Goal: Task Accomplishment & Management: Use online tool/utility

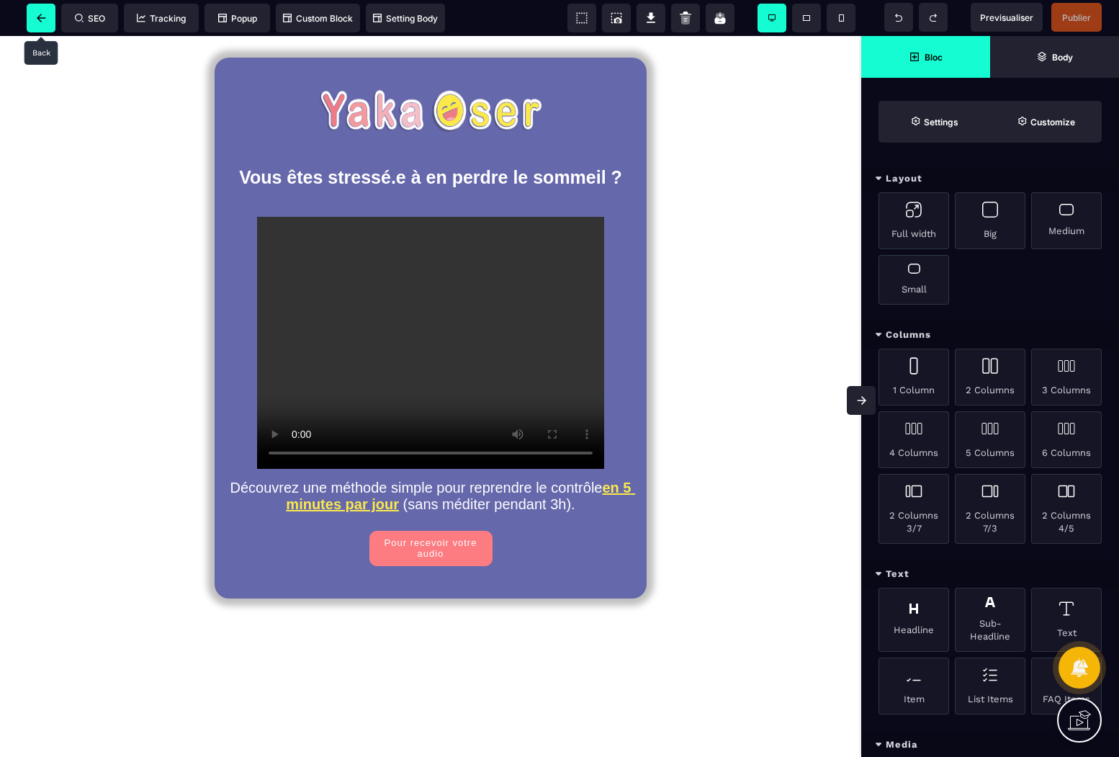
click at [41, 15] on icon at bounding box center [41, 18] width 9 height 9
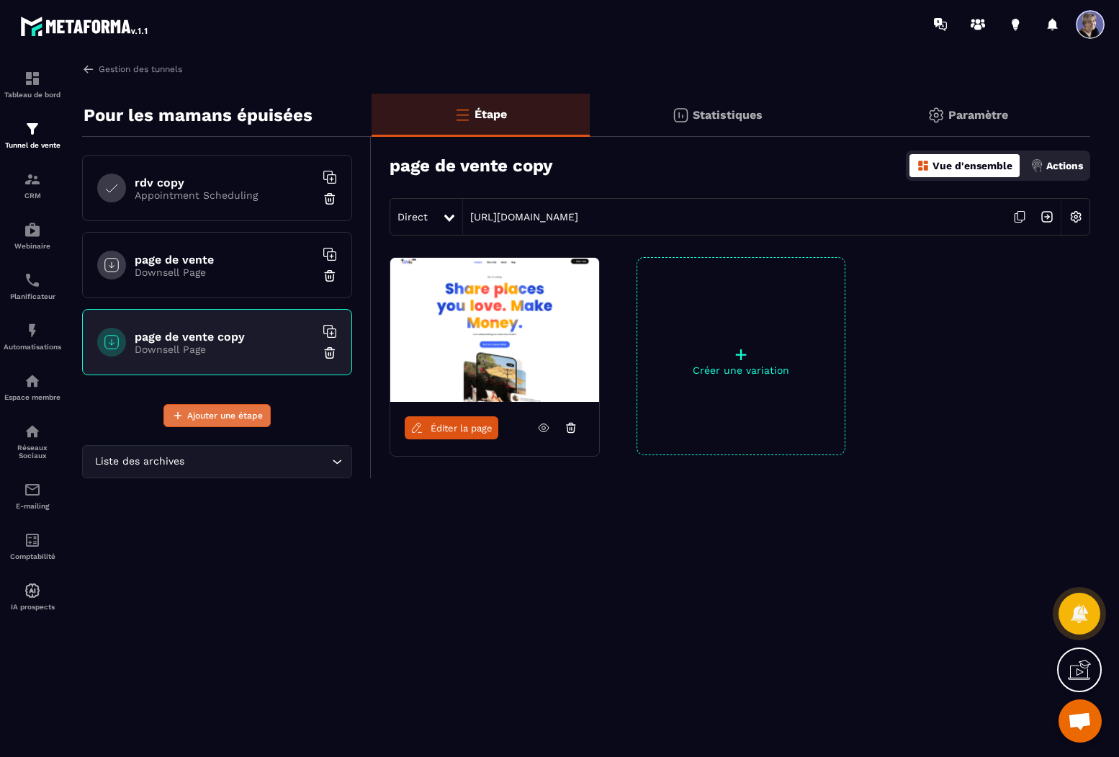
click at [240, 415] on span "Ajouter une étape" at bounding box center [225, 415] width 76 height 14
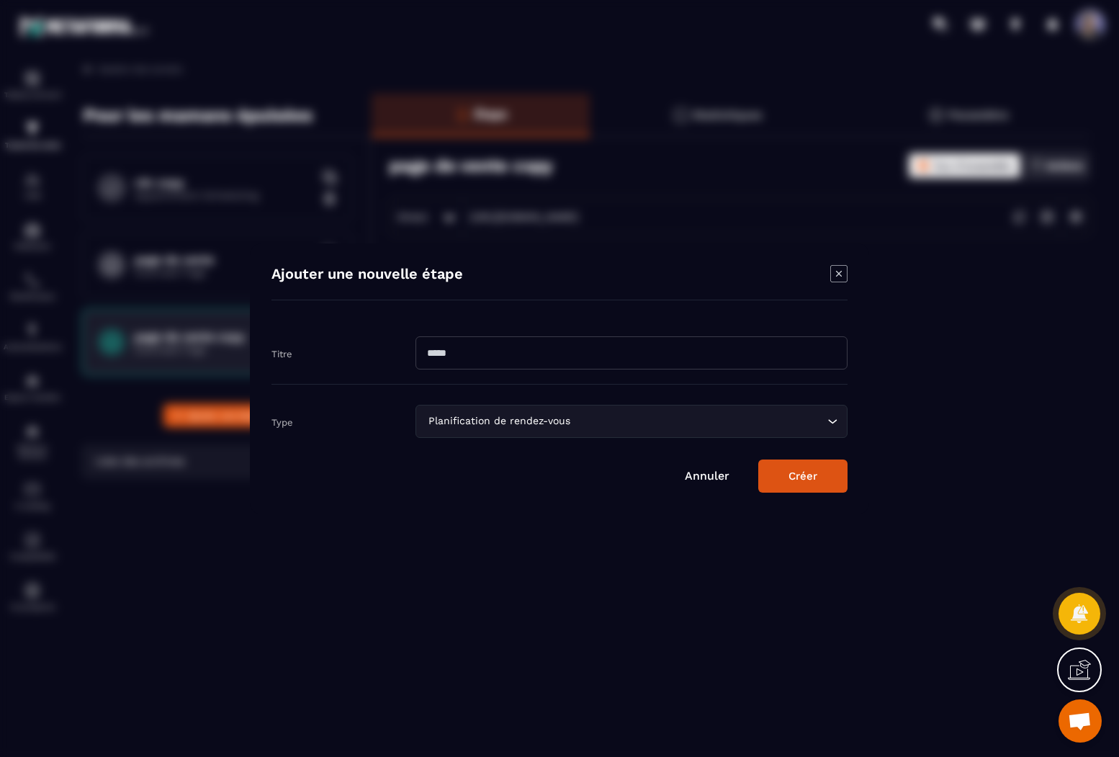
click at [456, 350] on input "Modal window" at bounding box center [631, 352] width 432 height 33
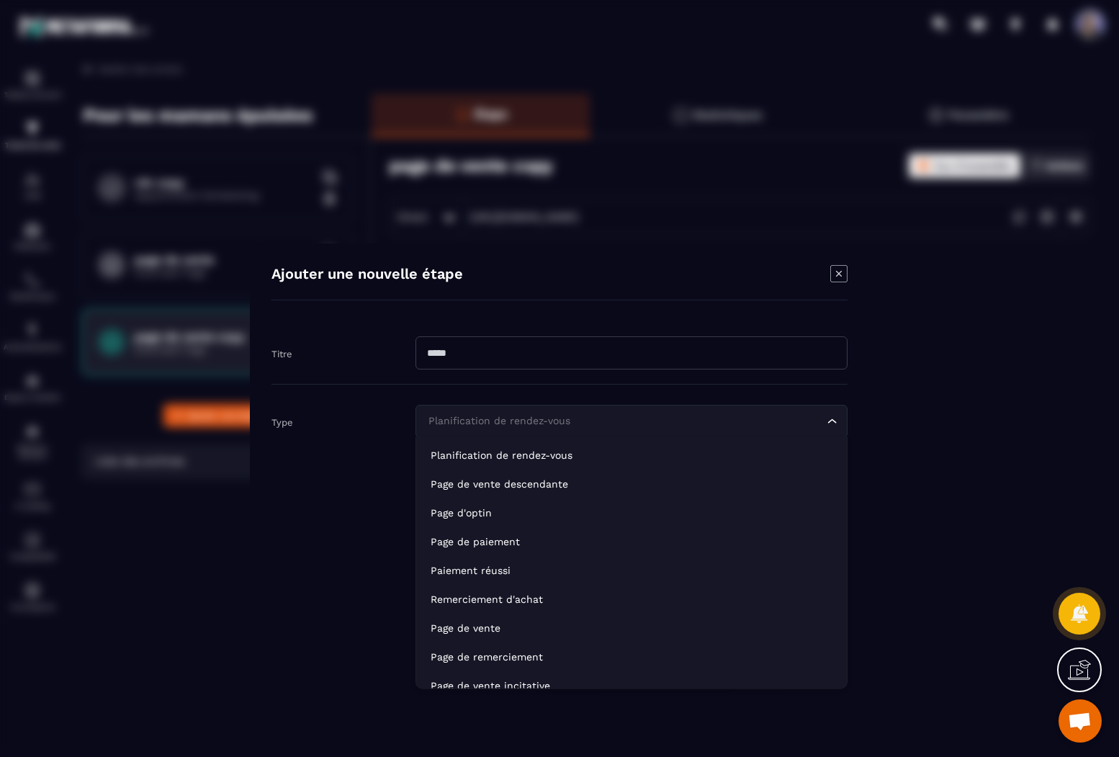
click at [569, 423] on icon "Search for option" at bounding box center [832, 421] width 14 height 14
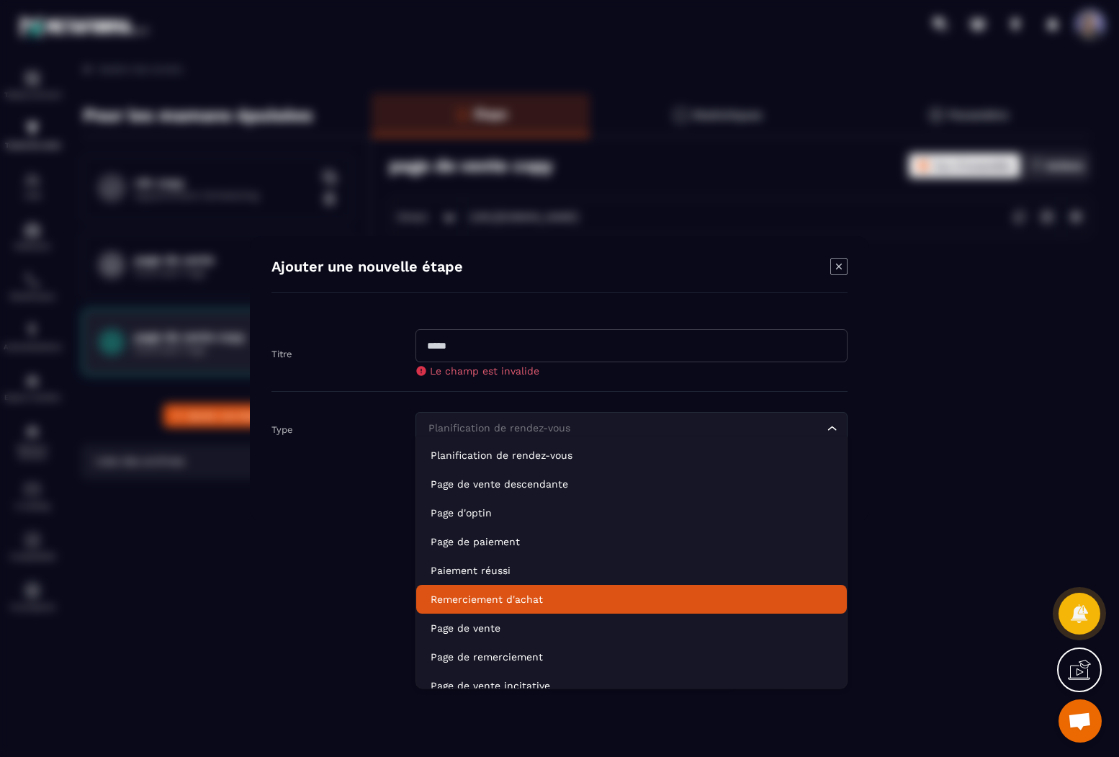
click at [569, 598] on p "Remerciement d'achat" at bounding box center [632, 599] width 402 height 14
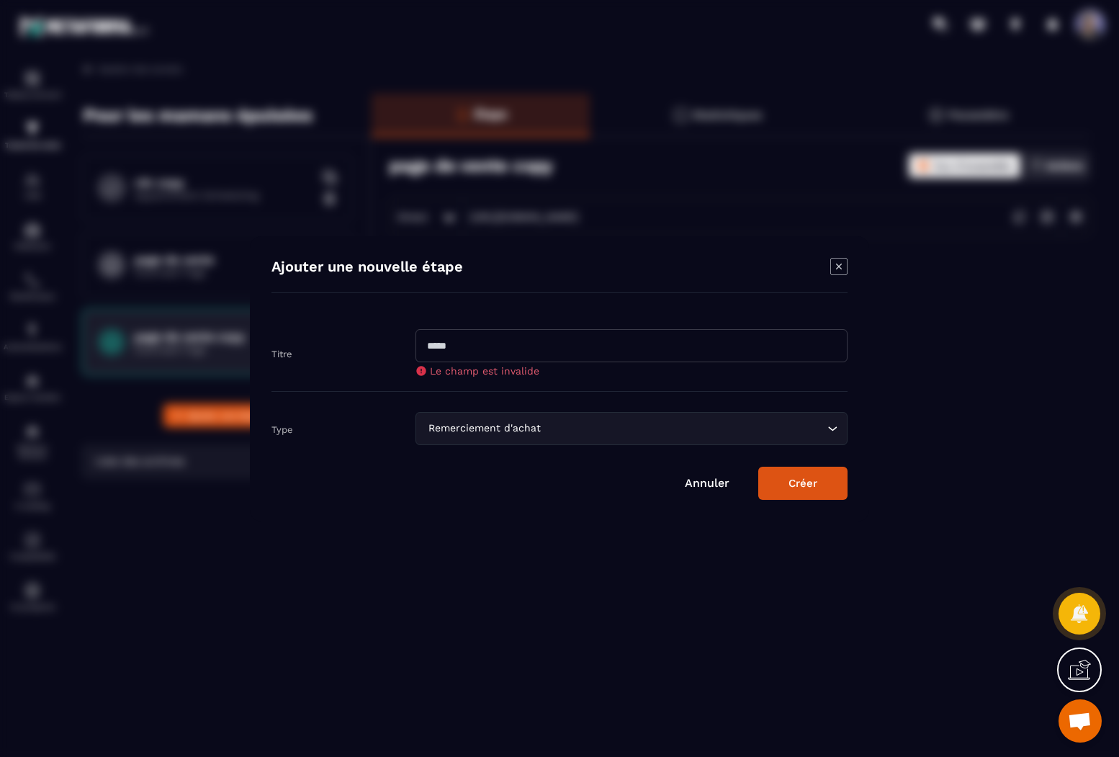
click at [446, 356] on input "Modal window" at bounding box center [631, 345] width 432 height 33
type input "*****"
click at [569, 479] on button "Créer" at bounding box center [802, 483] width 89 height 33
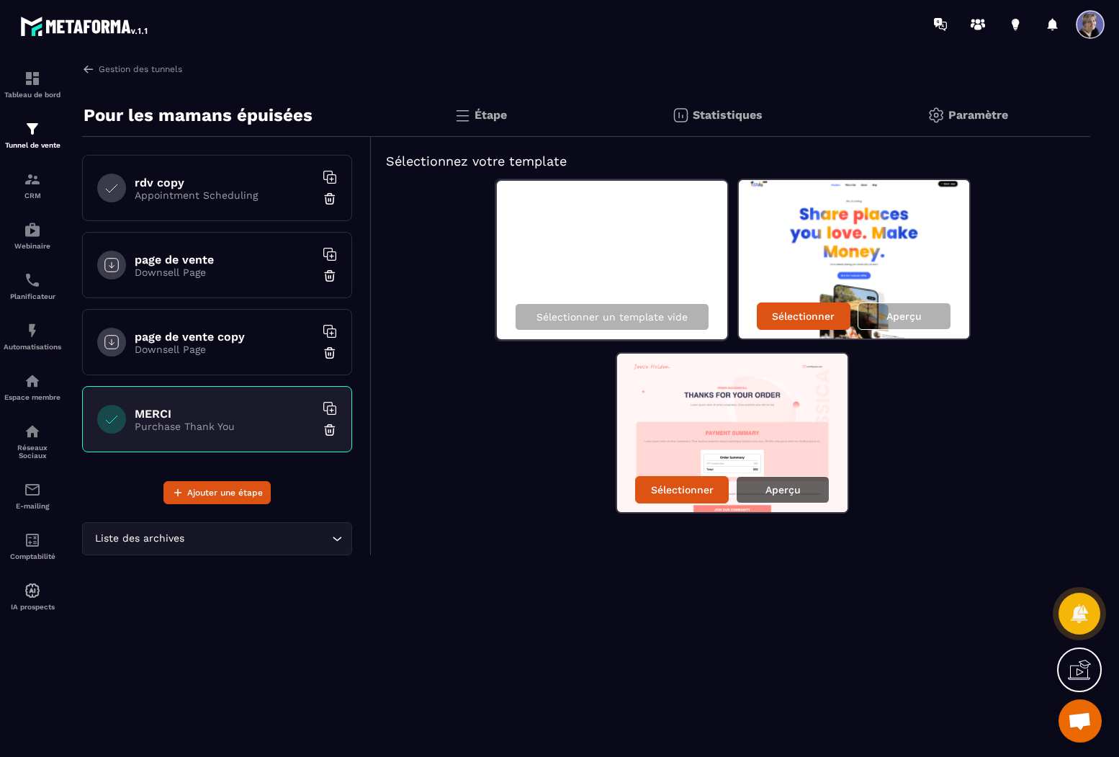
click at [569, 484] on p "Aperçu" at bounding box center [782, 490] width 35 height 12
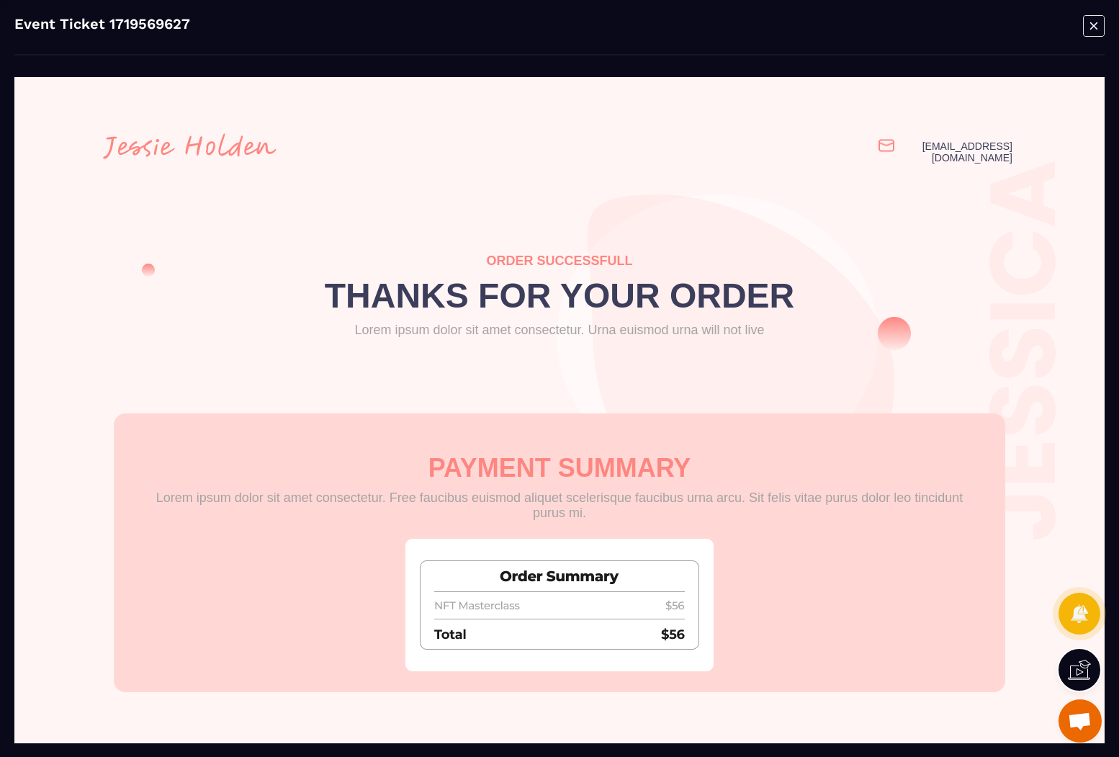
click at [569, 28] on icon "Modal window" at bounding box center [1094, 25] width 22 height 22
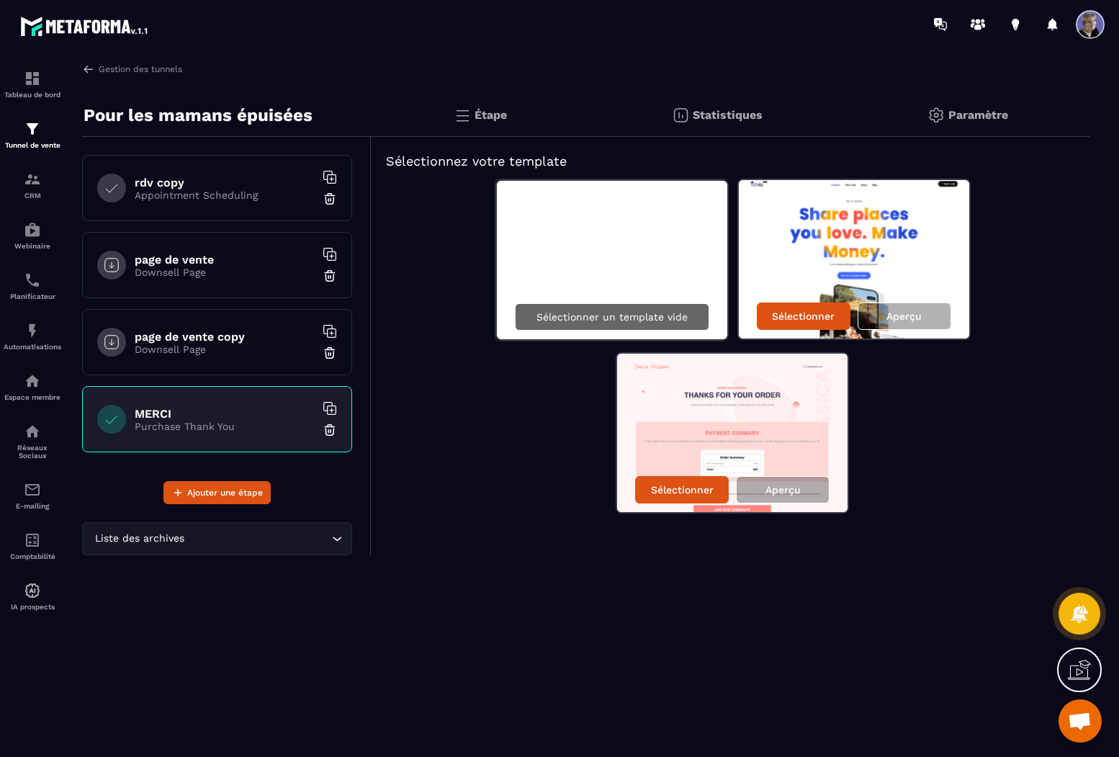
click at [569, 318] on p "Sélectionner un template vide" at bounding box center [611, 317] width 151 height 12
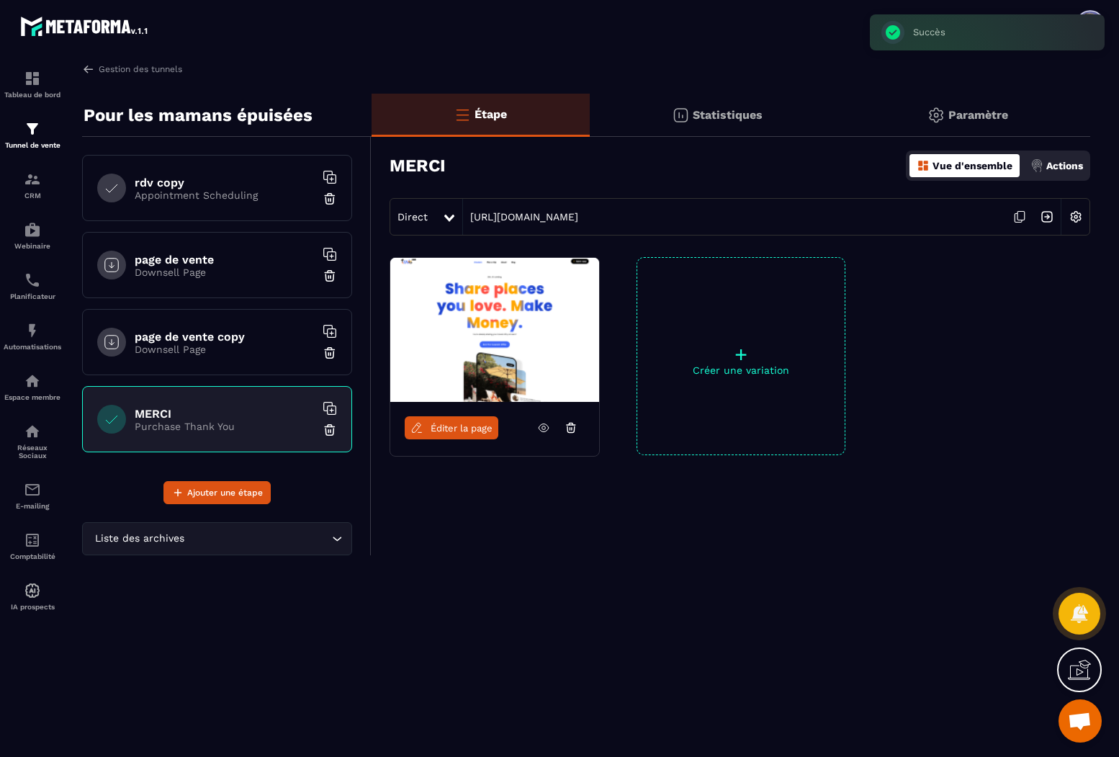
click at [465, 429] on span "Éditer la page" at bounding box center [462, 428] width 62 height 11
